Goal: Navigation & Orientation: Find specific page/section

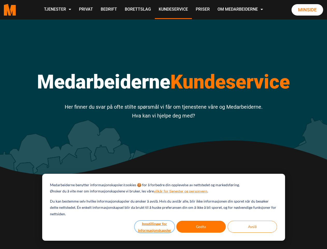
click at [155, 226] on button "Innstillinger for informasjonskapsler" at bounding box center [155, 227] width 40 height 12
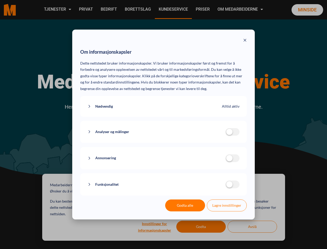
click at [252, 226] on div "Om informasjonskapsler Dette nettstedet bruker informasjonskapsler. Vi bruker i…" at bounding box center [163, 124] width 327 height 249
click at [57, 10] on div "Om informasjonskapsler Dette nettstedet bruker informasjonskapsler. Vi bruker i…" at bounding box center [163, 124] width 327 height 249
click at [241, 10] on div "Om informasjonskapsler Dette nettstedet bruker informasjonskapsler. Vi bruker i…" at bounding box center [163, 124] width 327 height 249
